Goal: Information Seeking & Learning: Learn about a topic

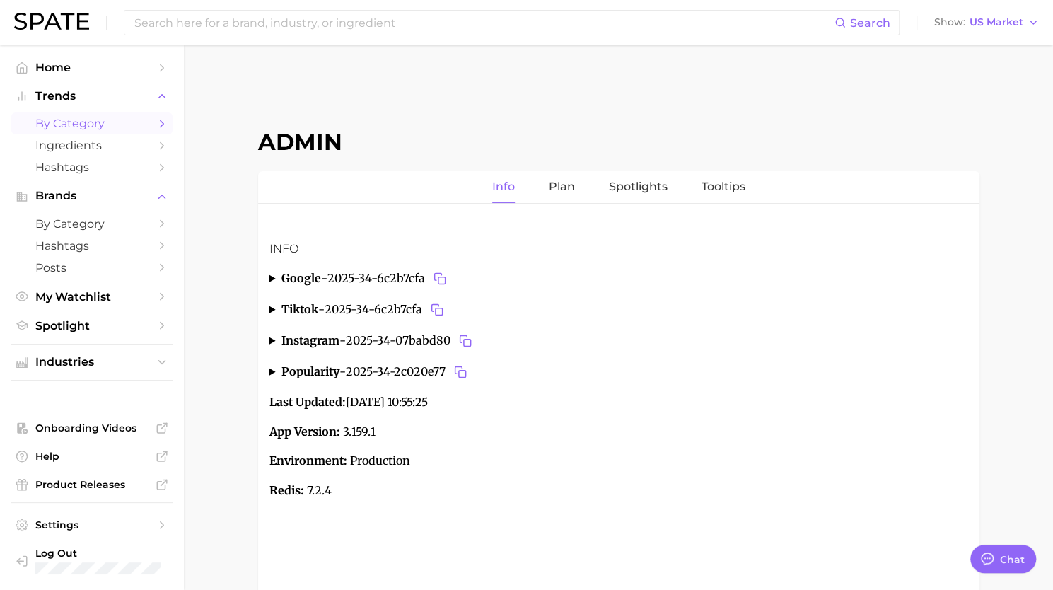
click at [90, 127] on span "by Category" at bounding box center [91, 123] width 113 height 13
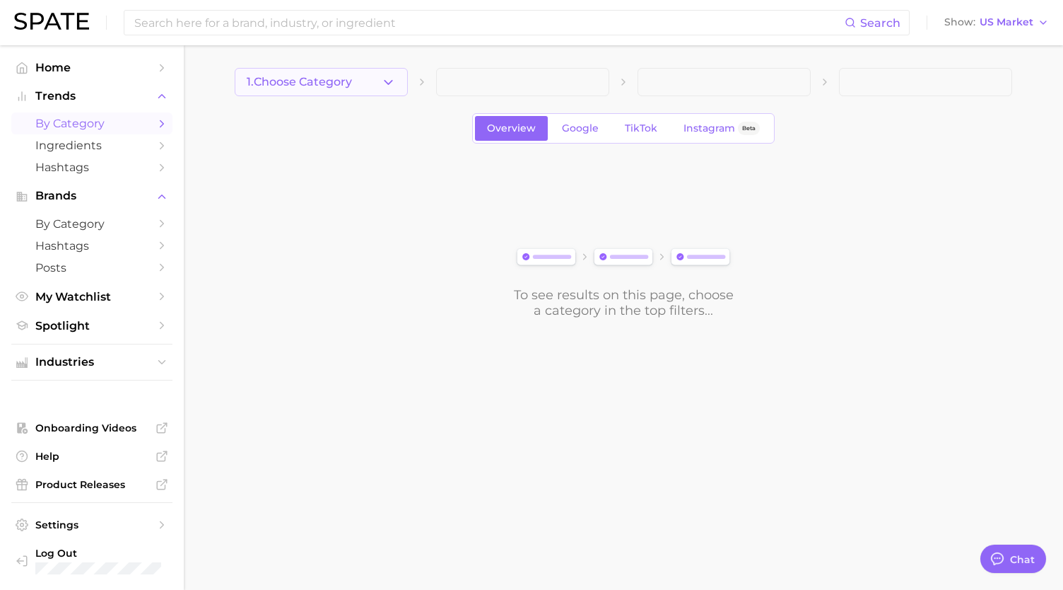
click at [345, 84] on span "1. Choose Category" at bounding box center [299, 82] width 105 height 13
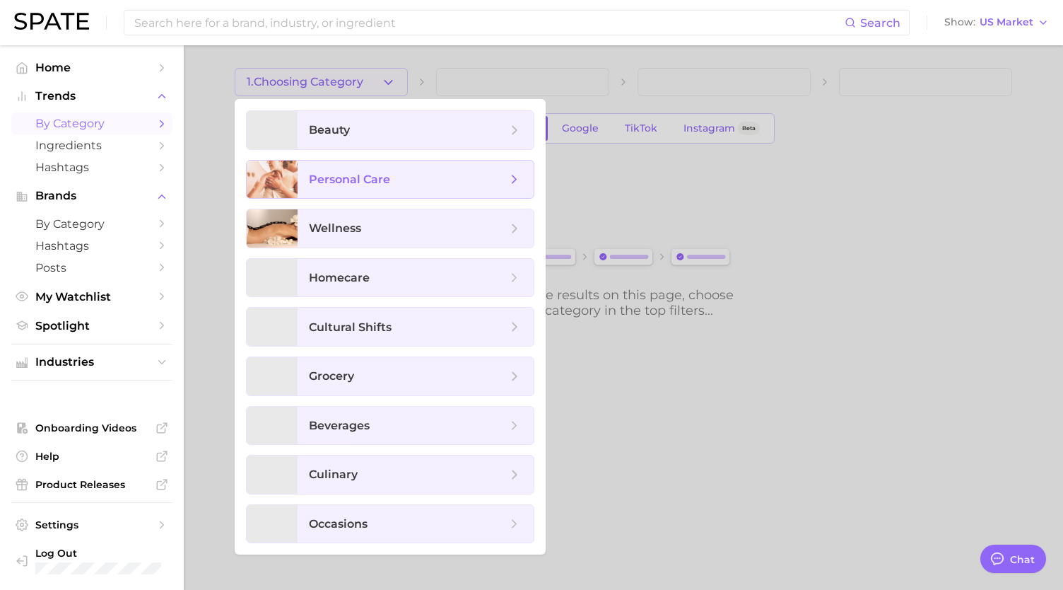
click at [363, 176] on span "personal care" at bounding box center [349, 178] width 81 height 13
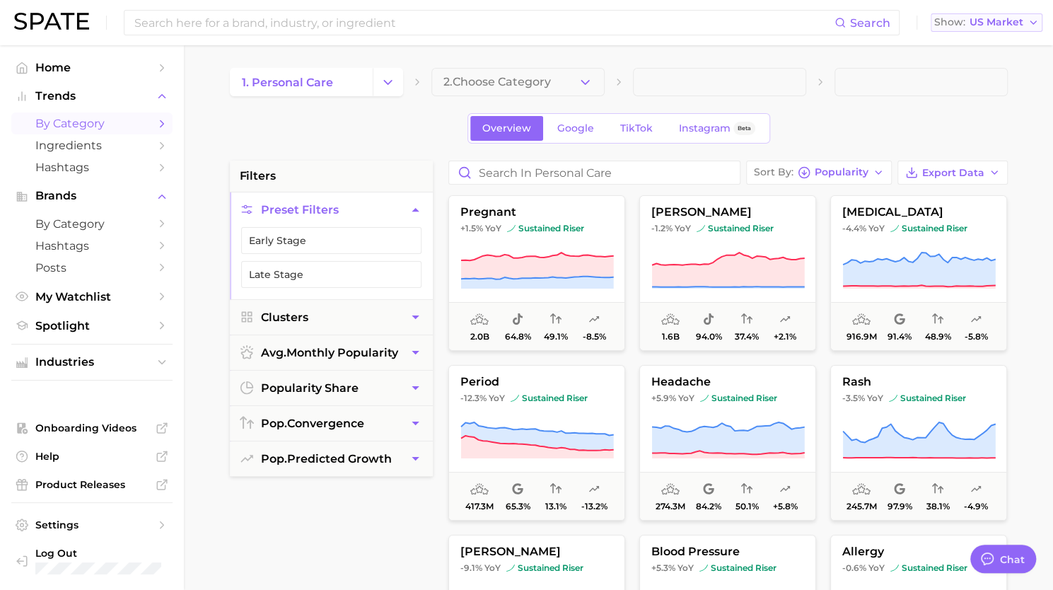
click at [1014, 22] on span "US Market" at bounding box center [996, 22] width 54 height 8
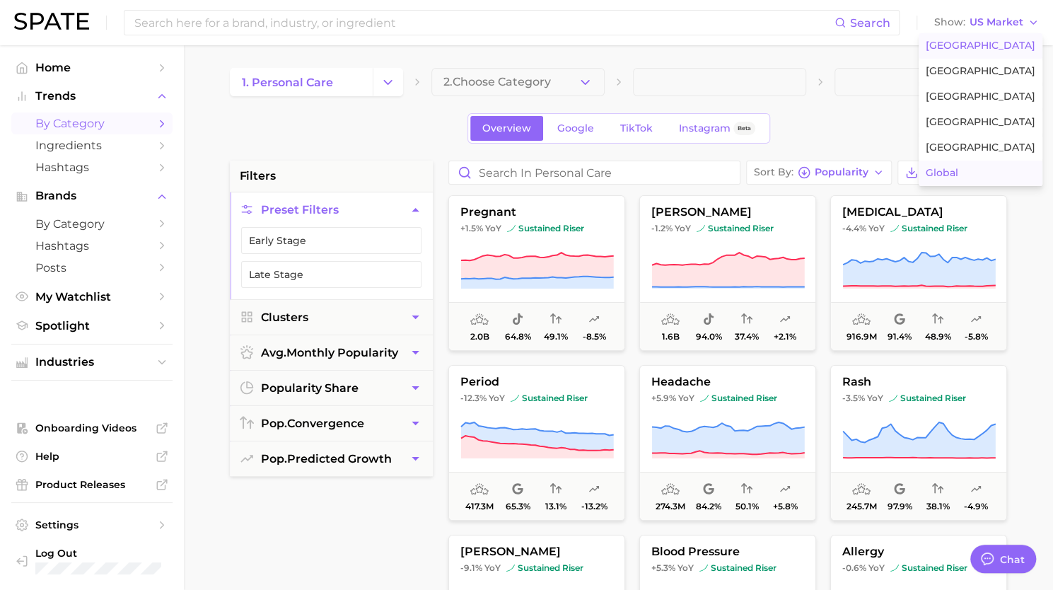
click at [958, 167] on span "Global" at bounding box center [941, 173] width 33 height 12
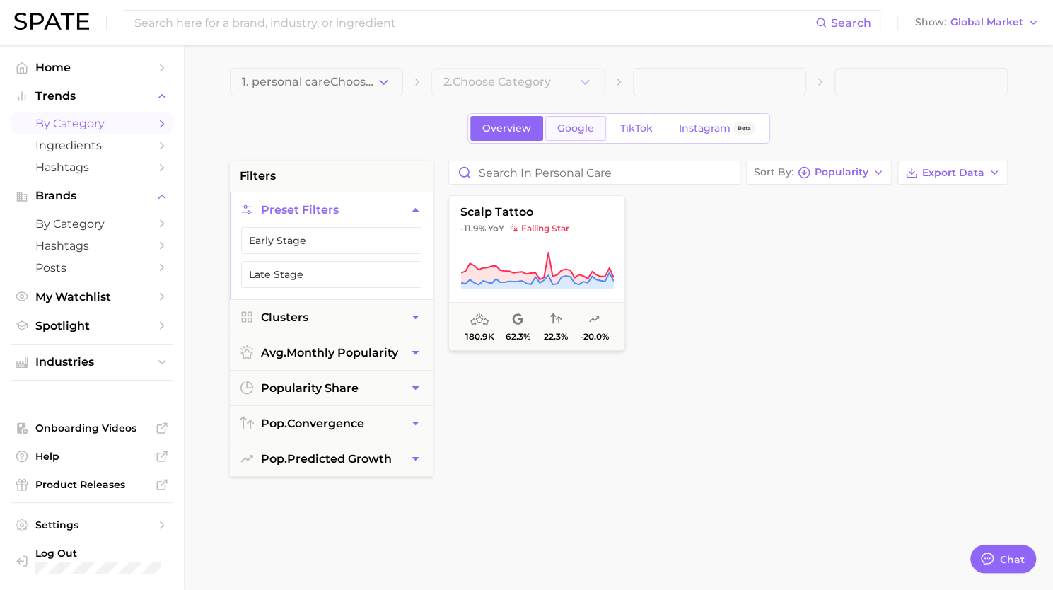
click at [561, 125] on span "Google" at bounding box center [575, 128] width 37 height 12
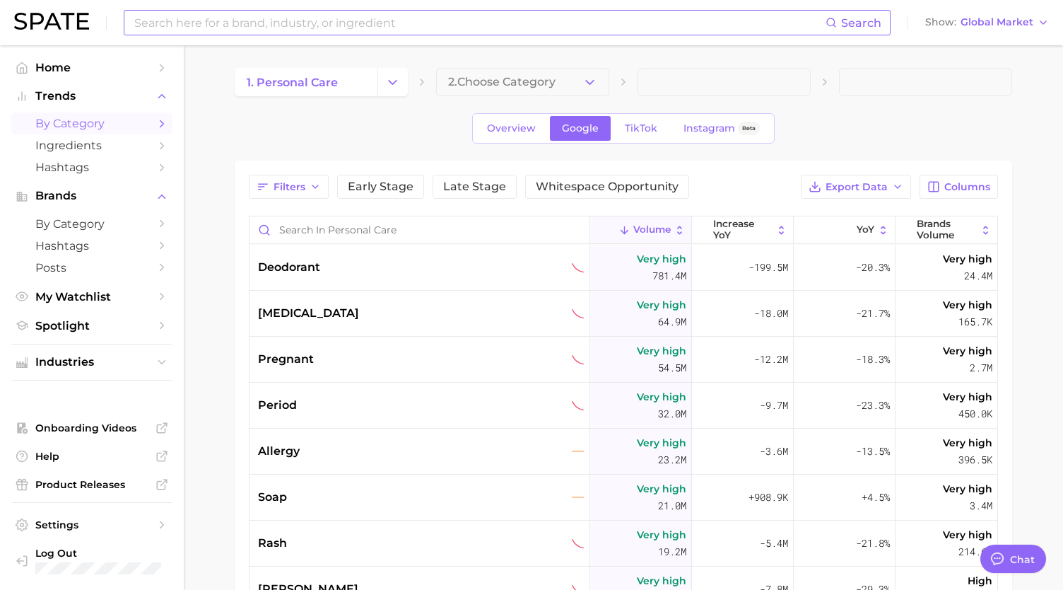
type textarea "x"
